Goal: Find specific page/section

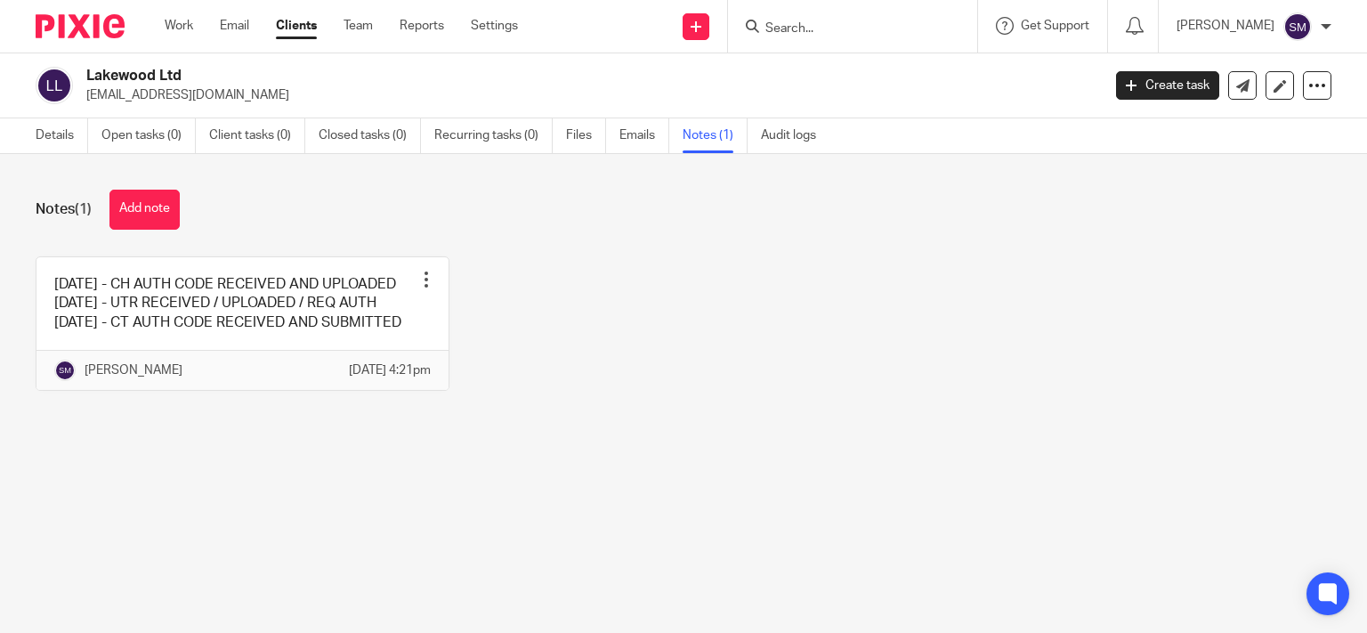
click at [764, 21] on input "Search" at bounding box center [844, 29] width 160 height 16
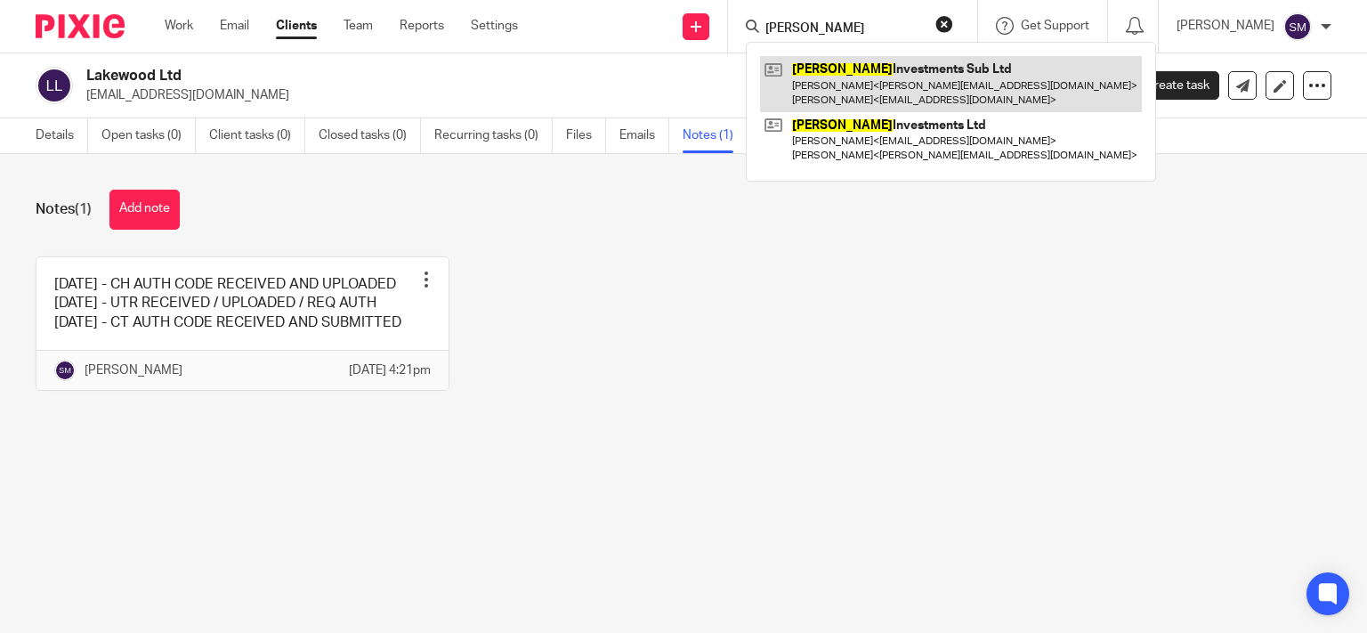
type input "eastmead"
click at [900, 73] on link at bounding box center [951, 83] width 382 height 55
